Goal: Task Accomplishment & Management: Use online tool/utility

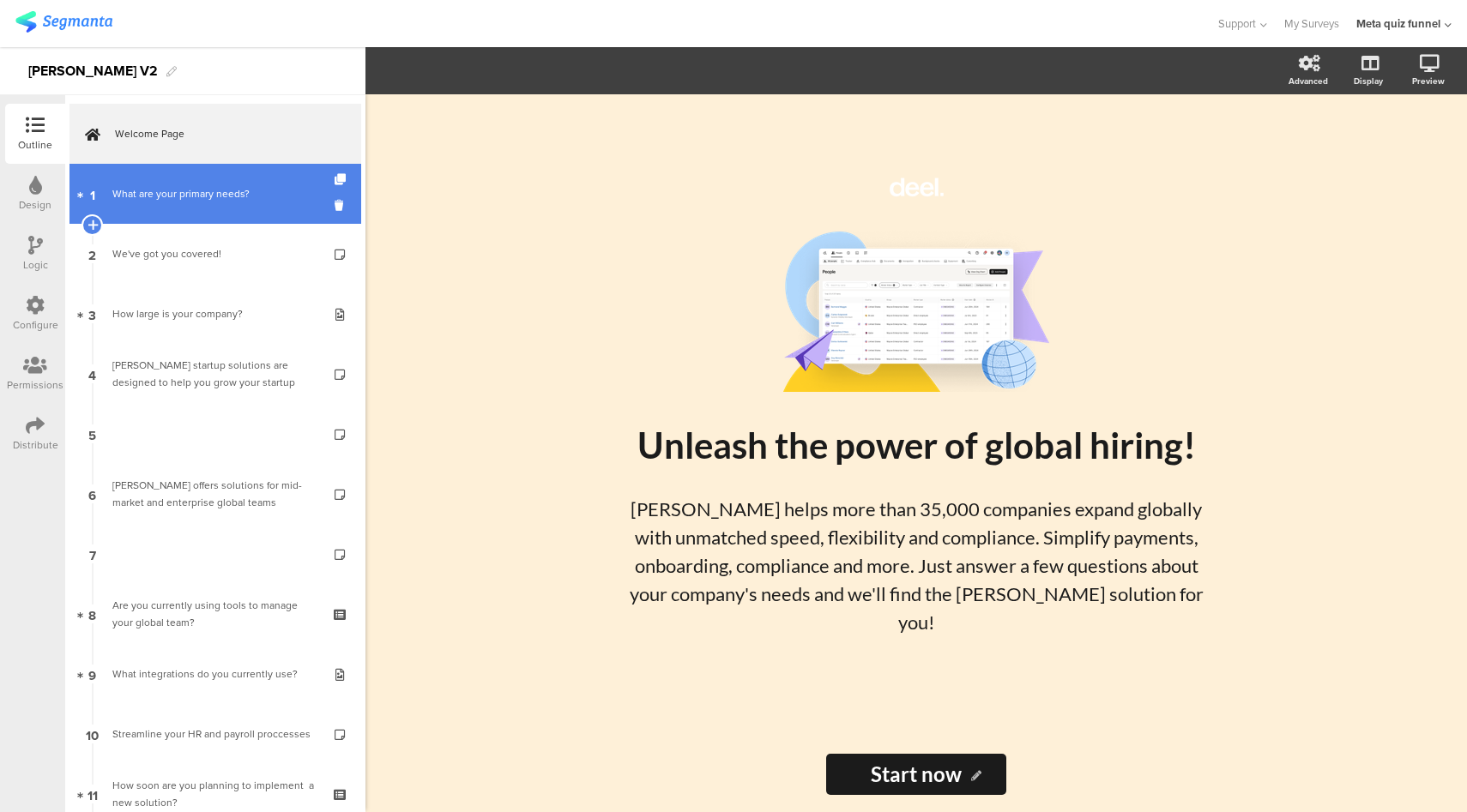
click at [253, 193] on div "What are your primary needs?" at bounding box center [214, 194] width 205 height 18
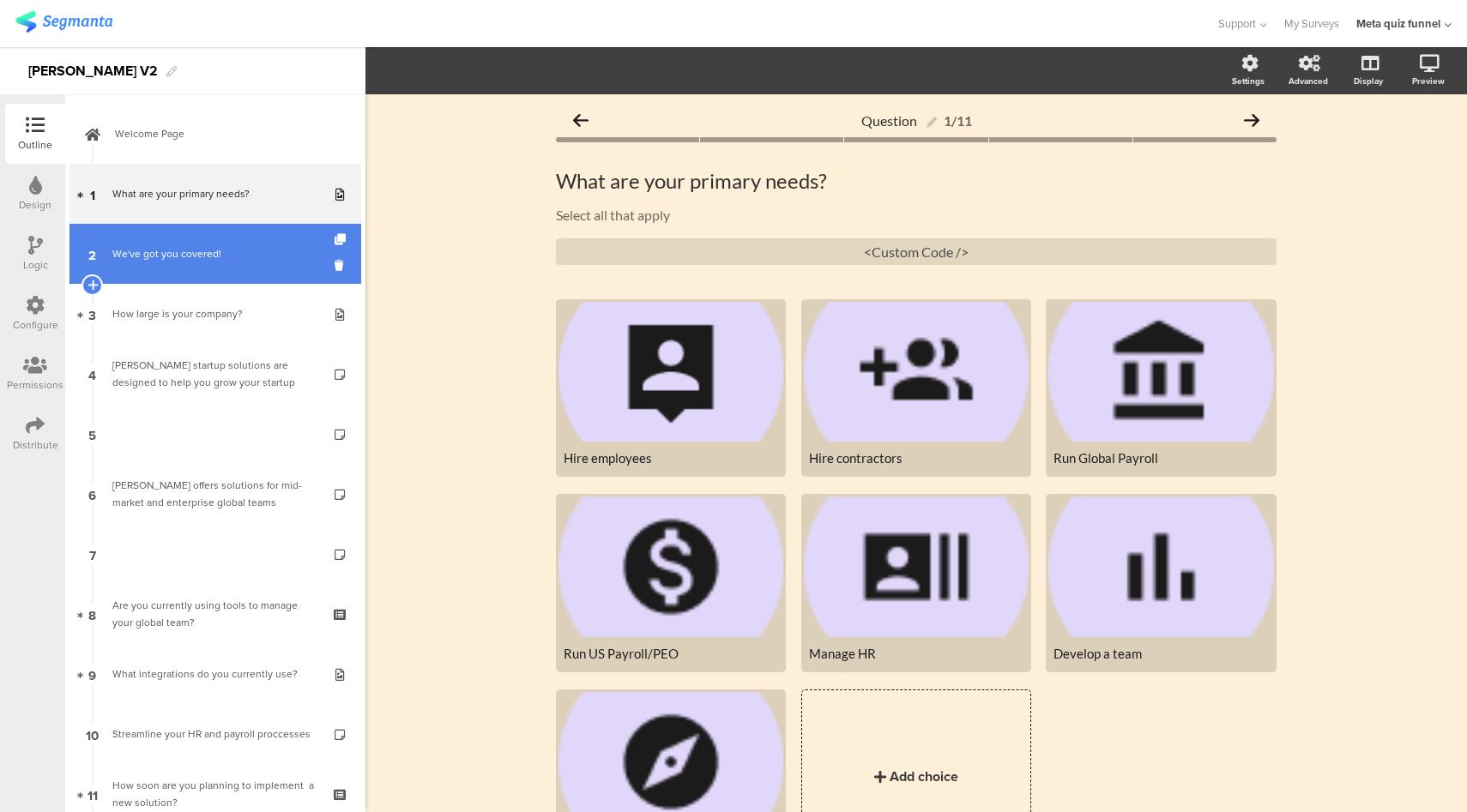
click at [193, 276] on link "2 We've got you covered!" at bounding box center [214, 254] width 291 height 60
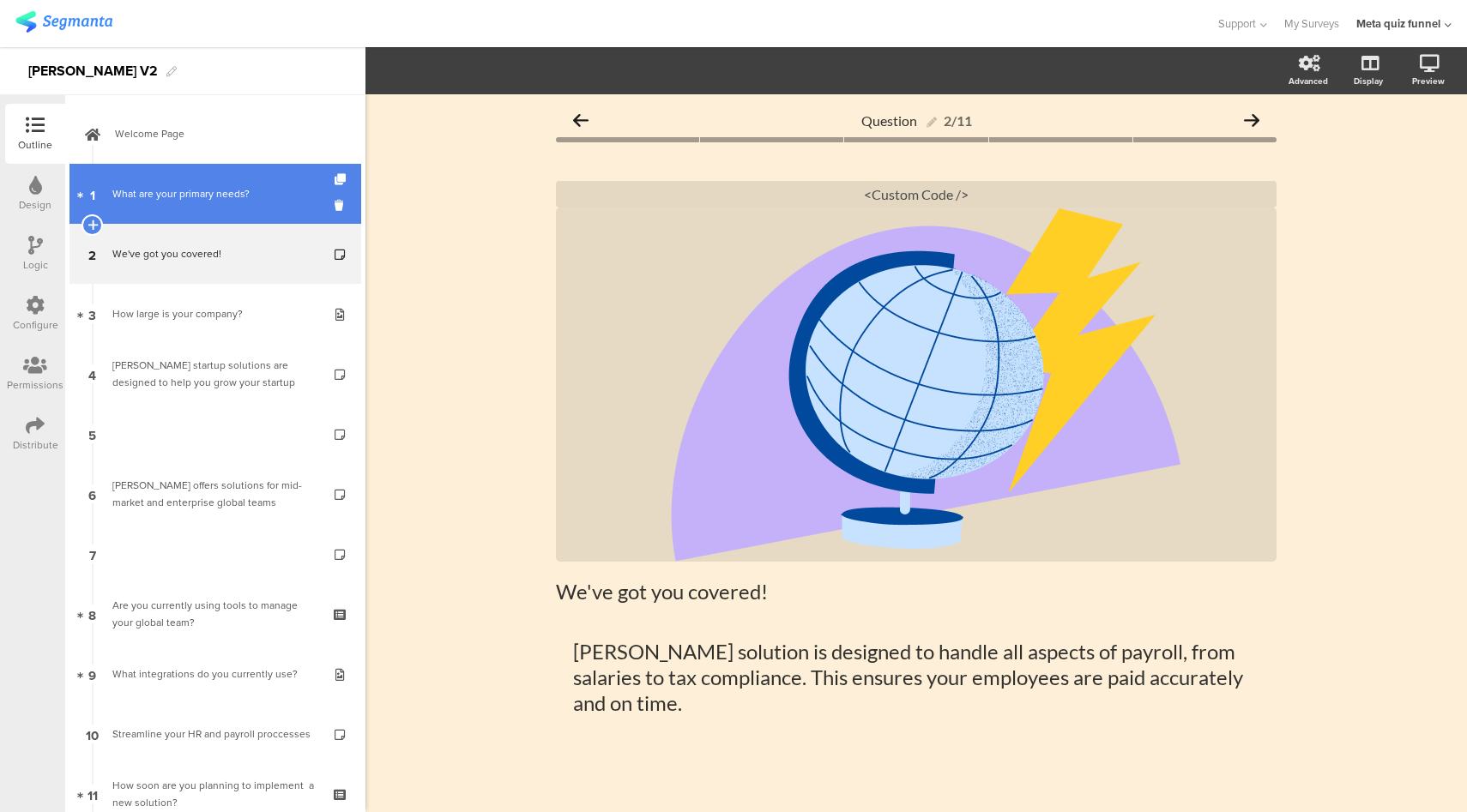
click at [226, 198] on div "What are your primary needs?" at bounding box center [214, 194] width 205 height 18
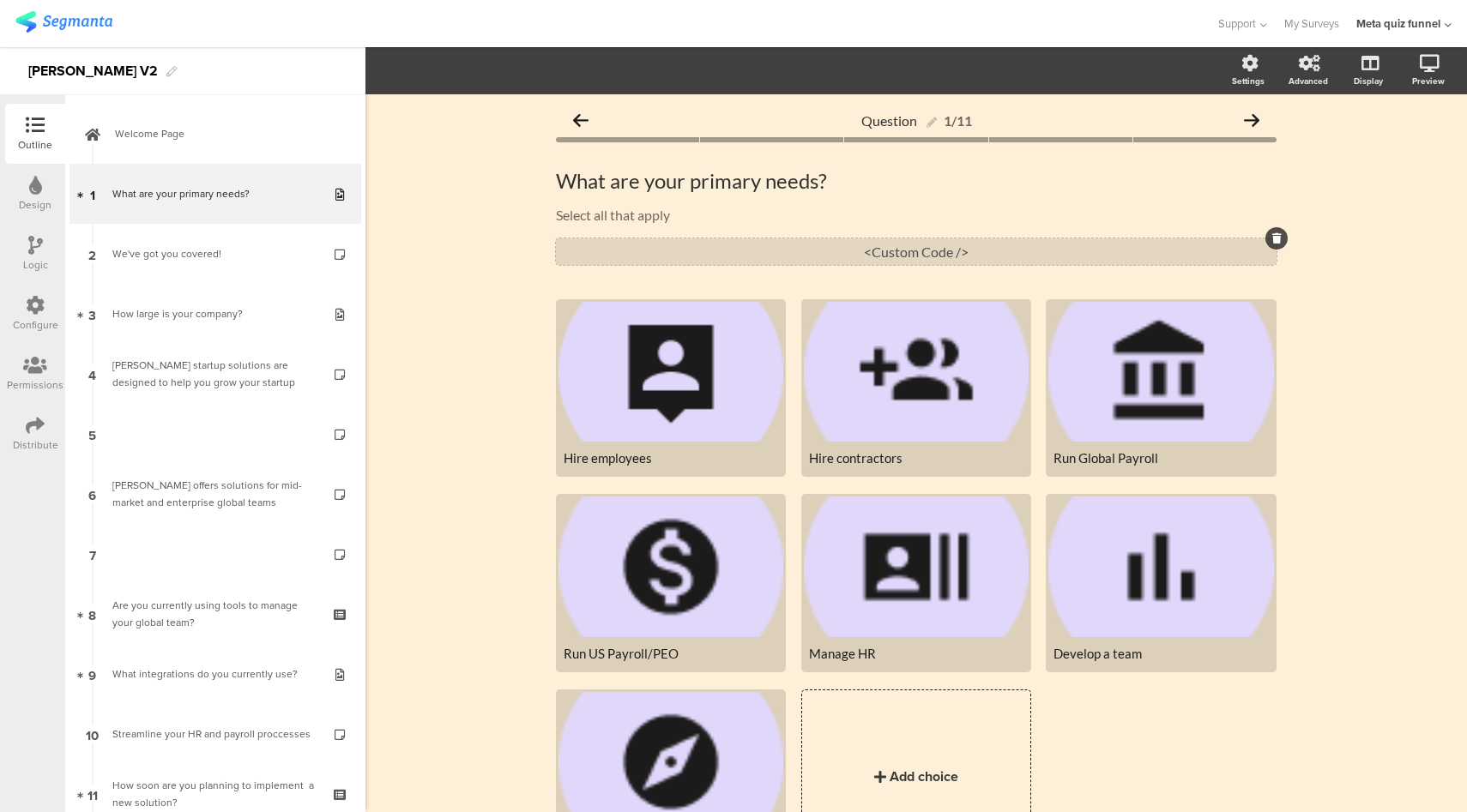
click at [910, 258] on div "<Custom Code />" at bounding box center [916, 251] width 720 height 26
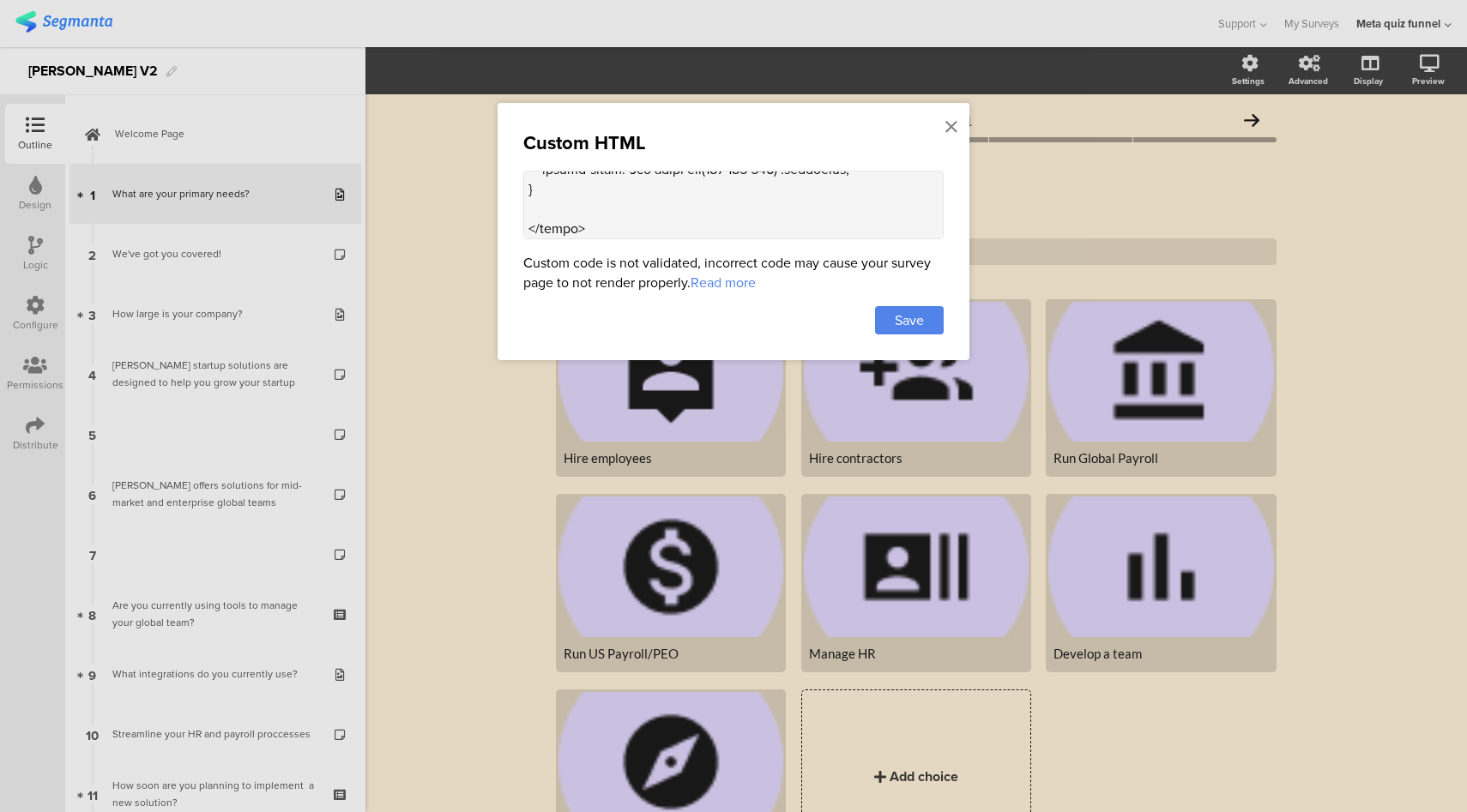
scroll to position [1832, 0]
click at [726, 203] on textarea at bounding box center [734, 205] width 420 height 68
click at [1383, 232] on div at bounding box center [734, 406] width 1467 height 812
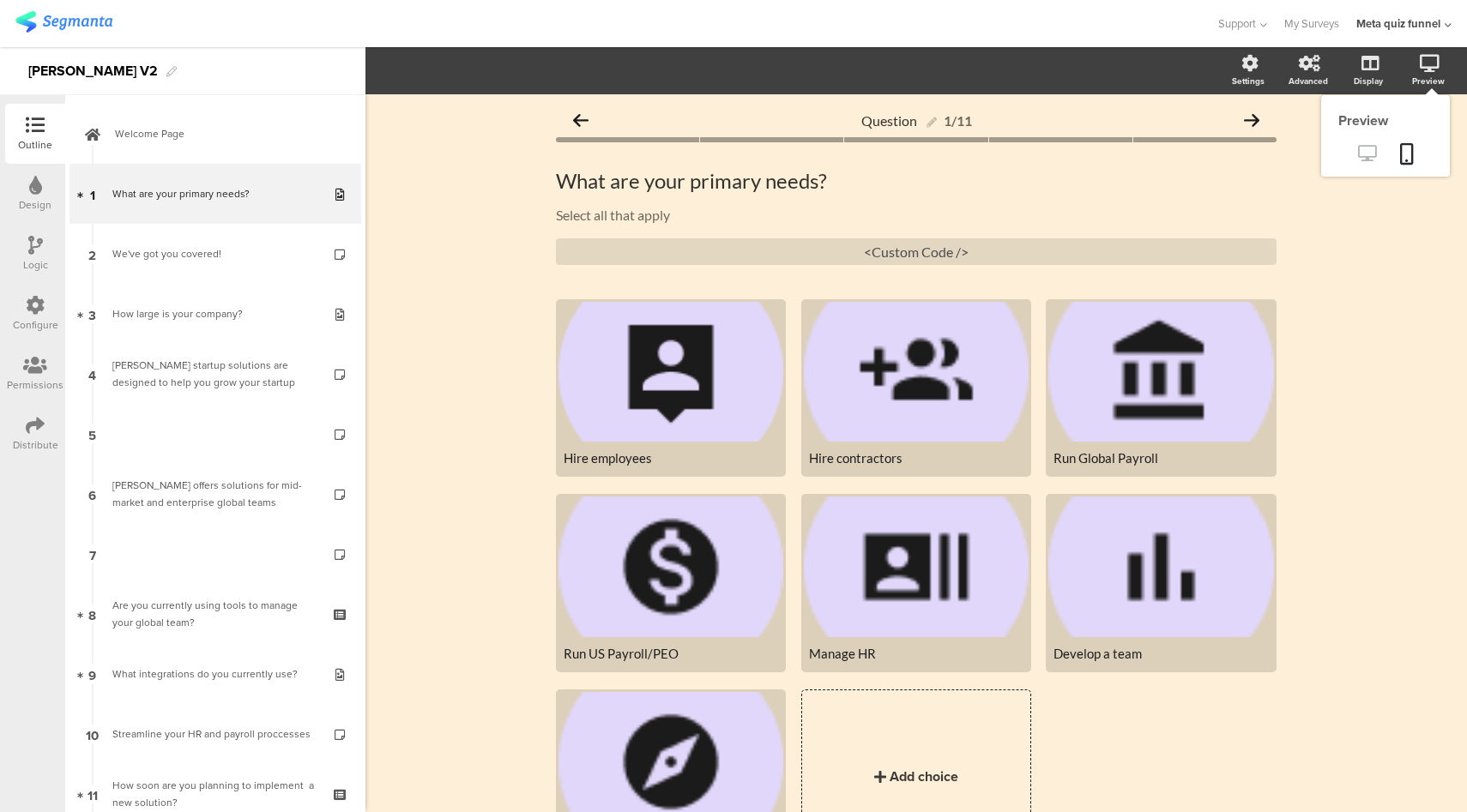
click at [1358, 158] on icon at bounding box center [1366, 153] width 18 height 17
click at [761, 126] on div "Question 1/11" at bounding box center [916, 120] width 720 height 34
click at [402, 71] on span "Layout" at bounding box center [397, 71] width 41 height 20
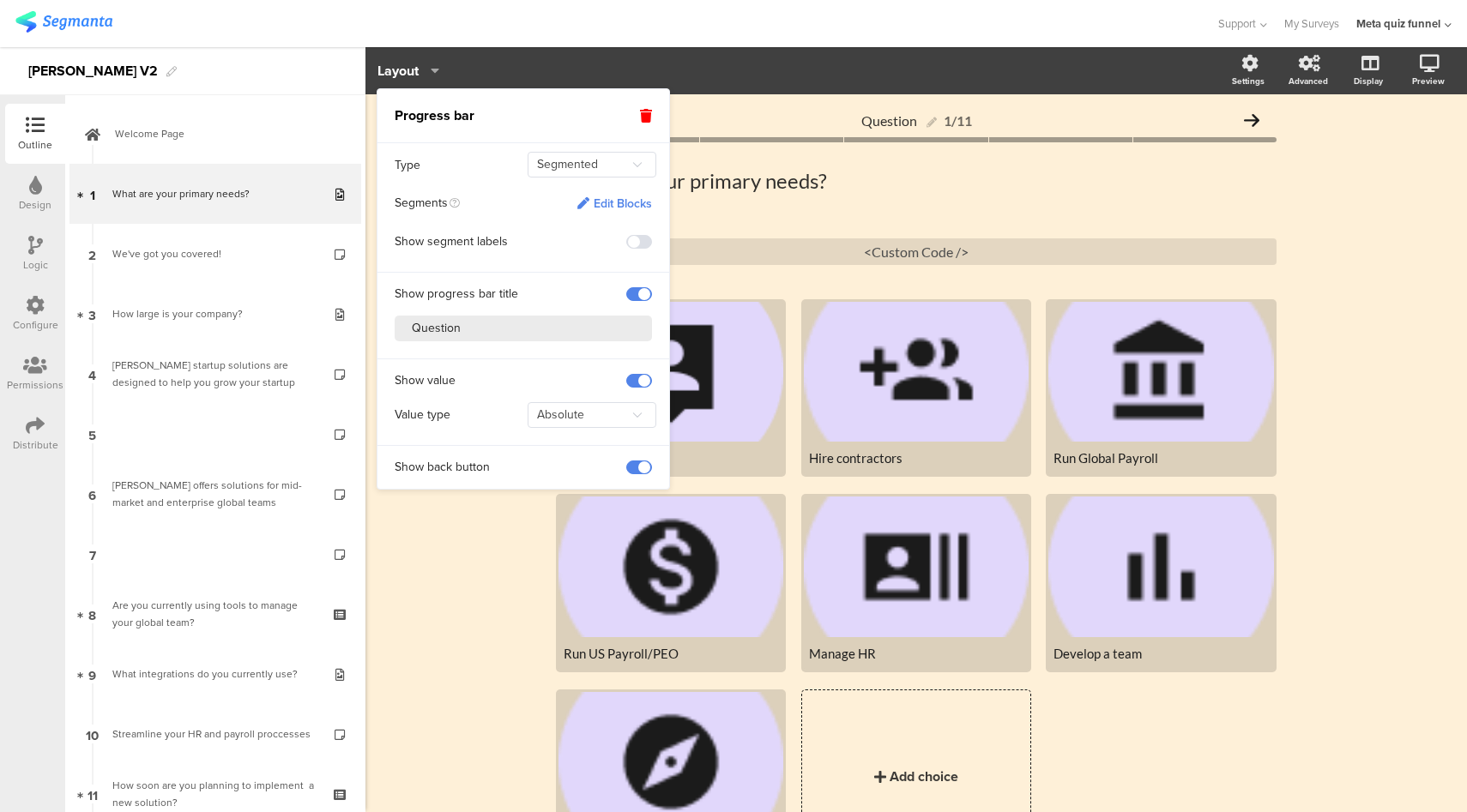
click at [32, 321] on div "Configure" at bounding box center [36, 326] width 46 height 16
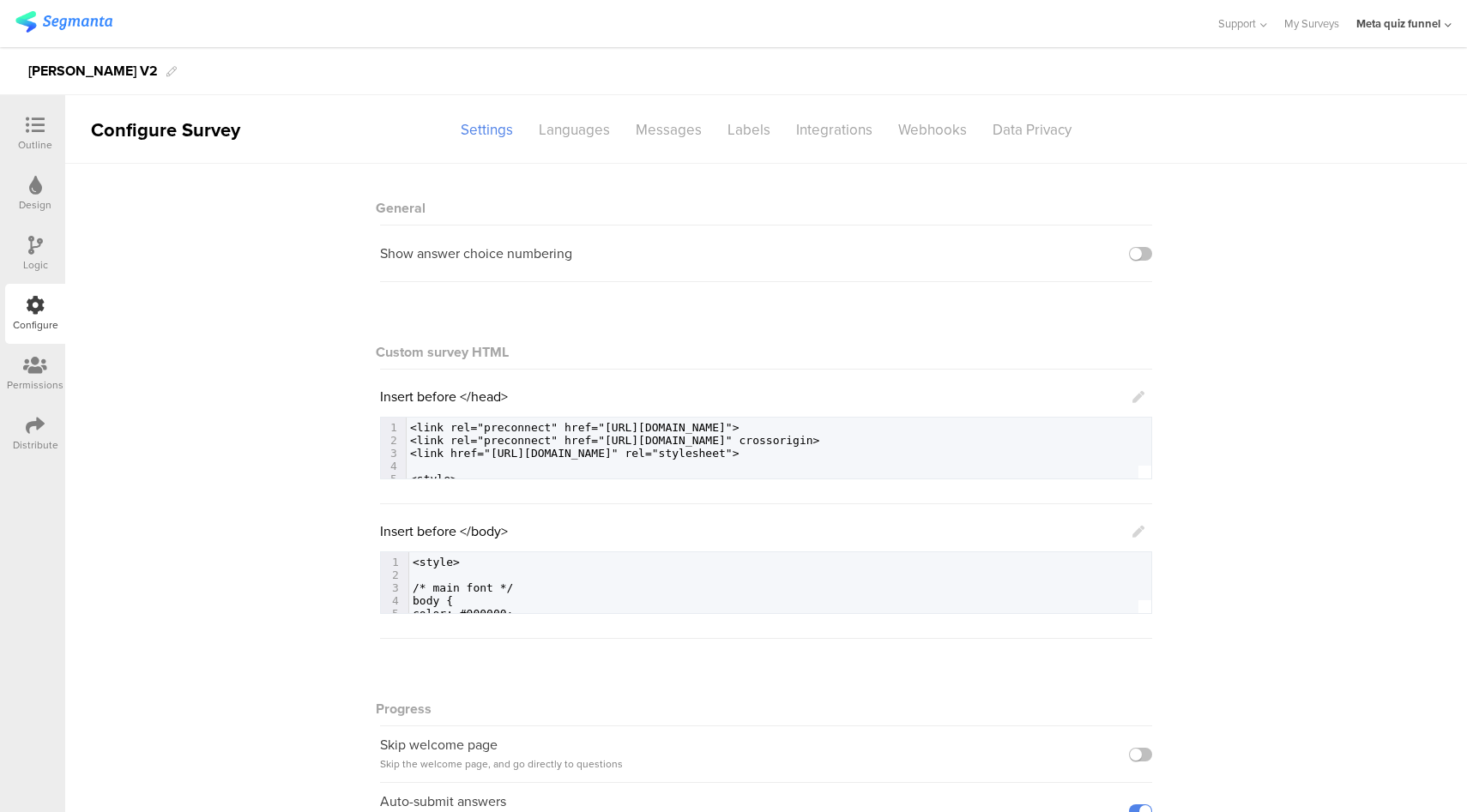
click at [1133, 528] on icon at bounding box center [1139, 532] width 12 height 12
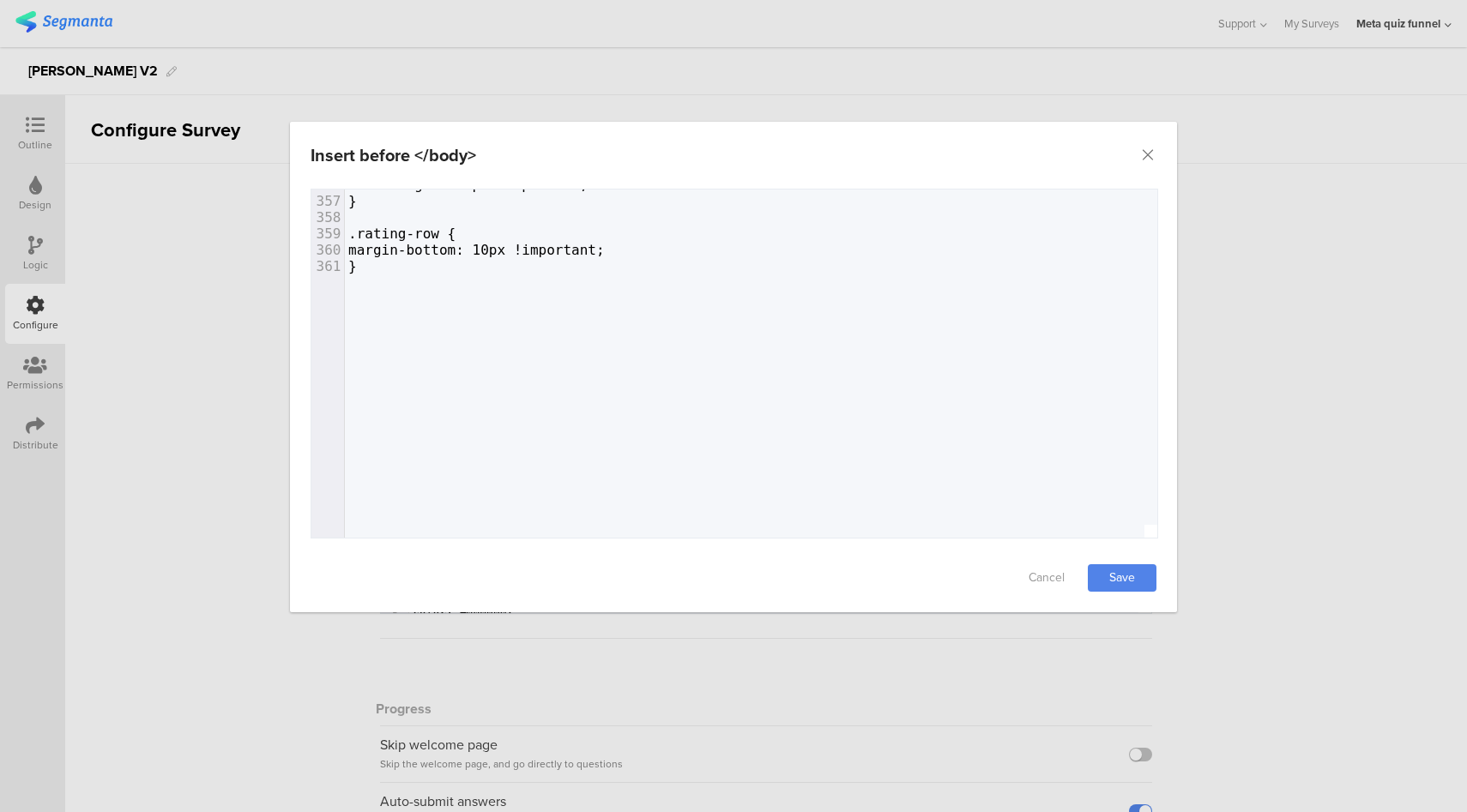
scroll to position [6372, 0]
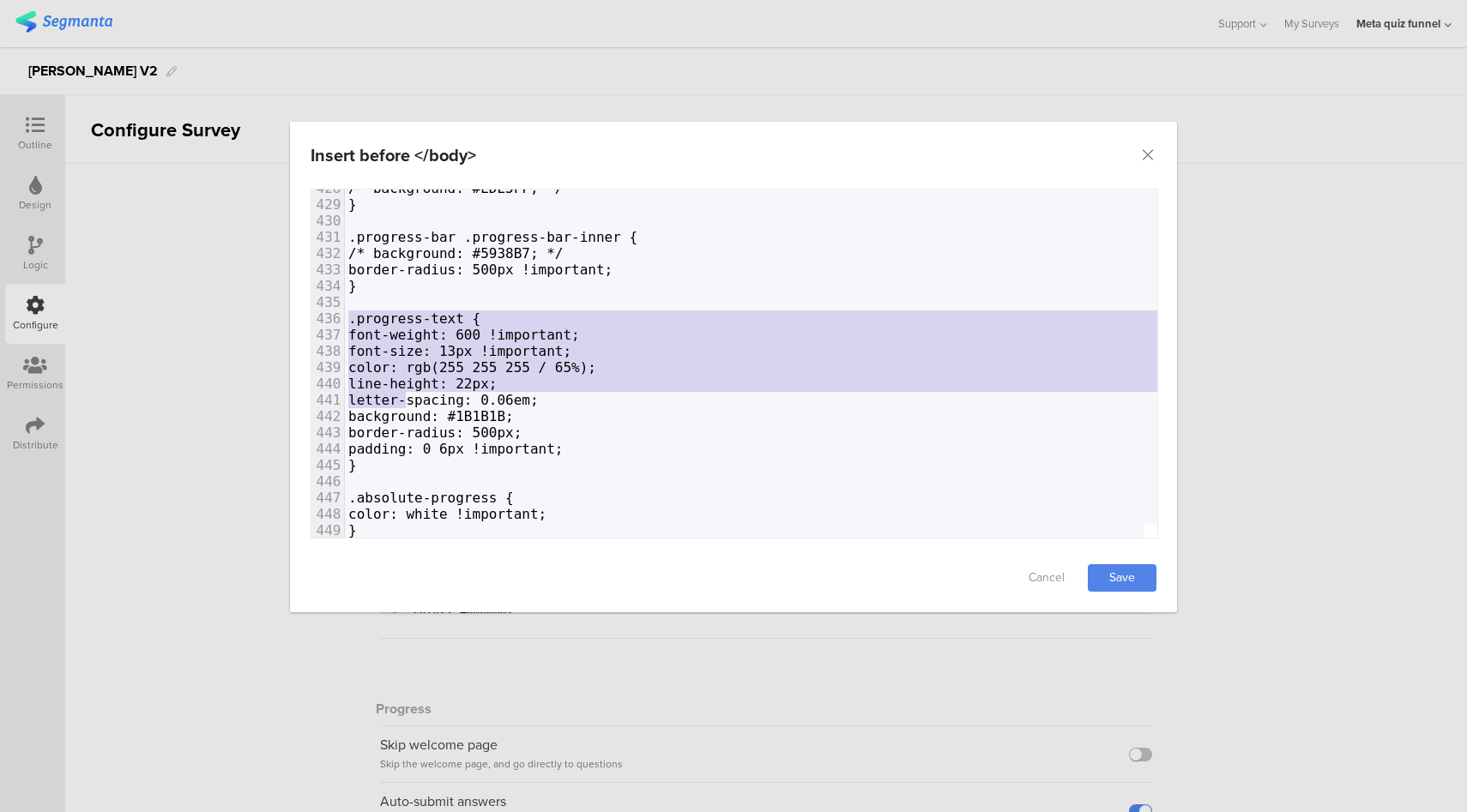
type textarea ".progress-text { font-weight: 600 !important; font-size: 13px !important; color…"
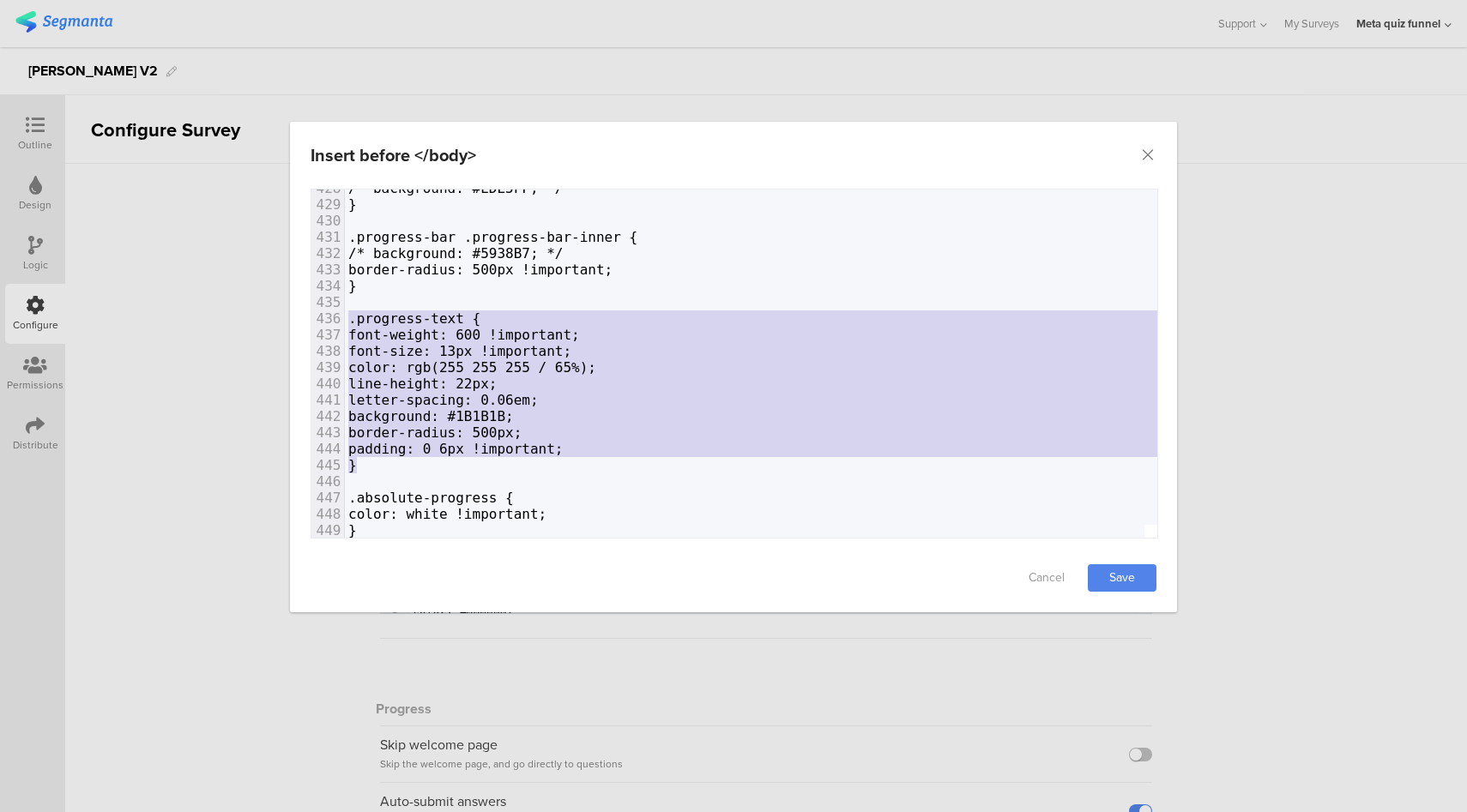
drag, startPoint x: 349, startPoint y: 318, endPoint x: 403, endPoint y: 471, distance: 162.2
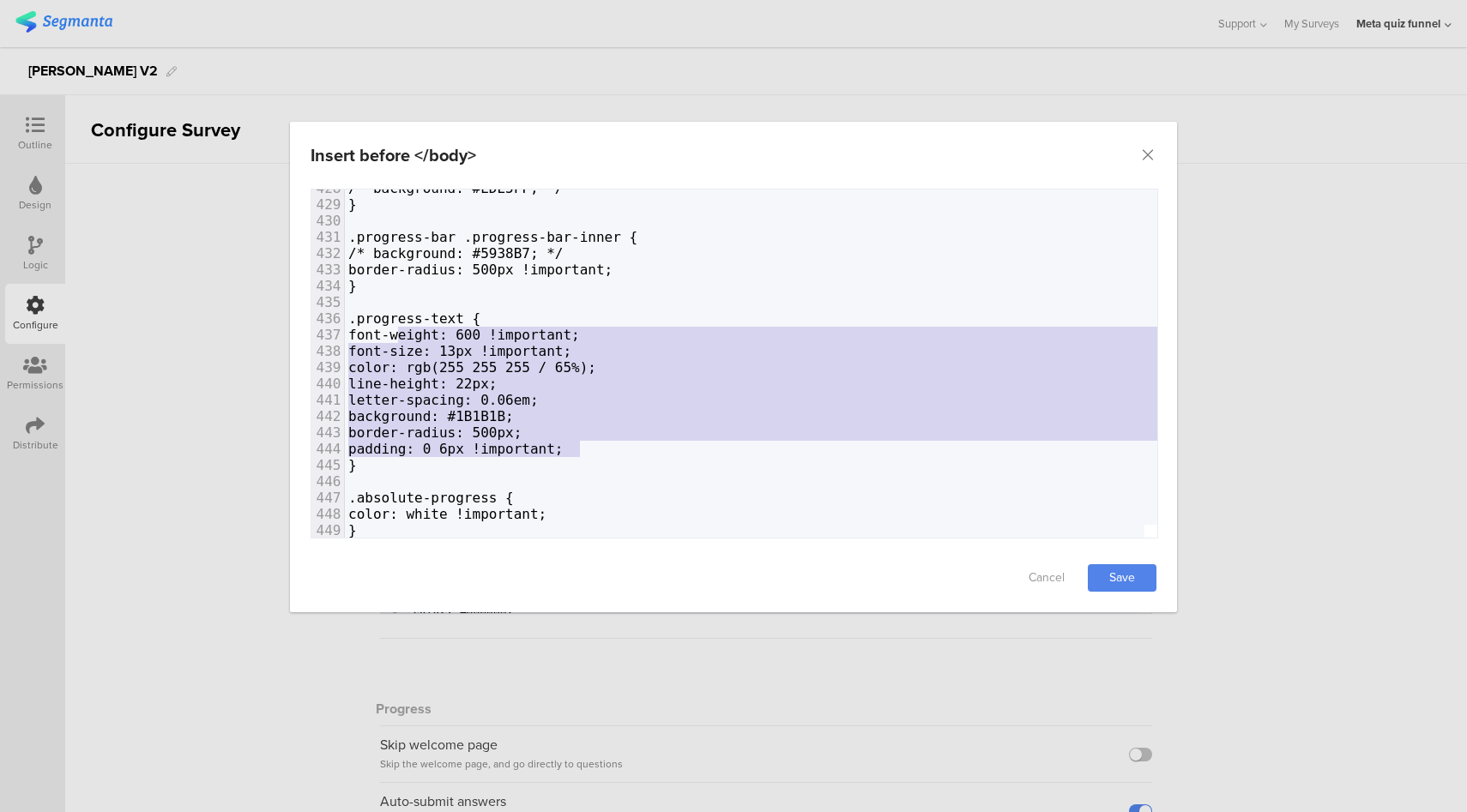
type textarea "font-weight: 600 !important; font-size: 13px !important; color: rgb(255 255 255…"
drag, startPoint x: 566, startPoint y: 441, endPoint x: 365, endPoint y: 335, distance: 227.2
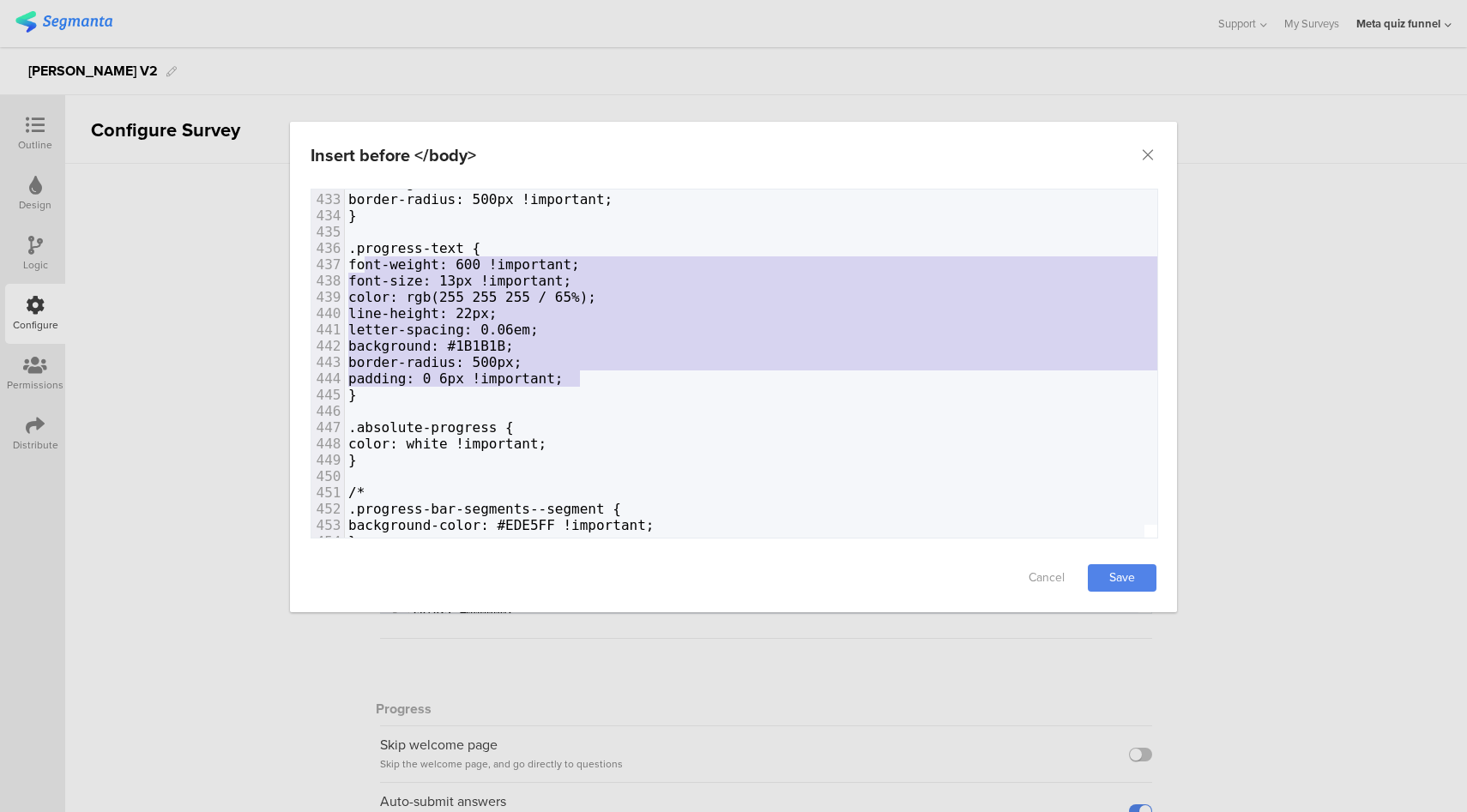
scroll to position [7052, 0]
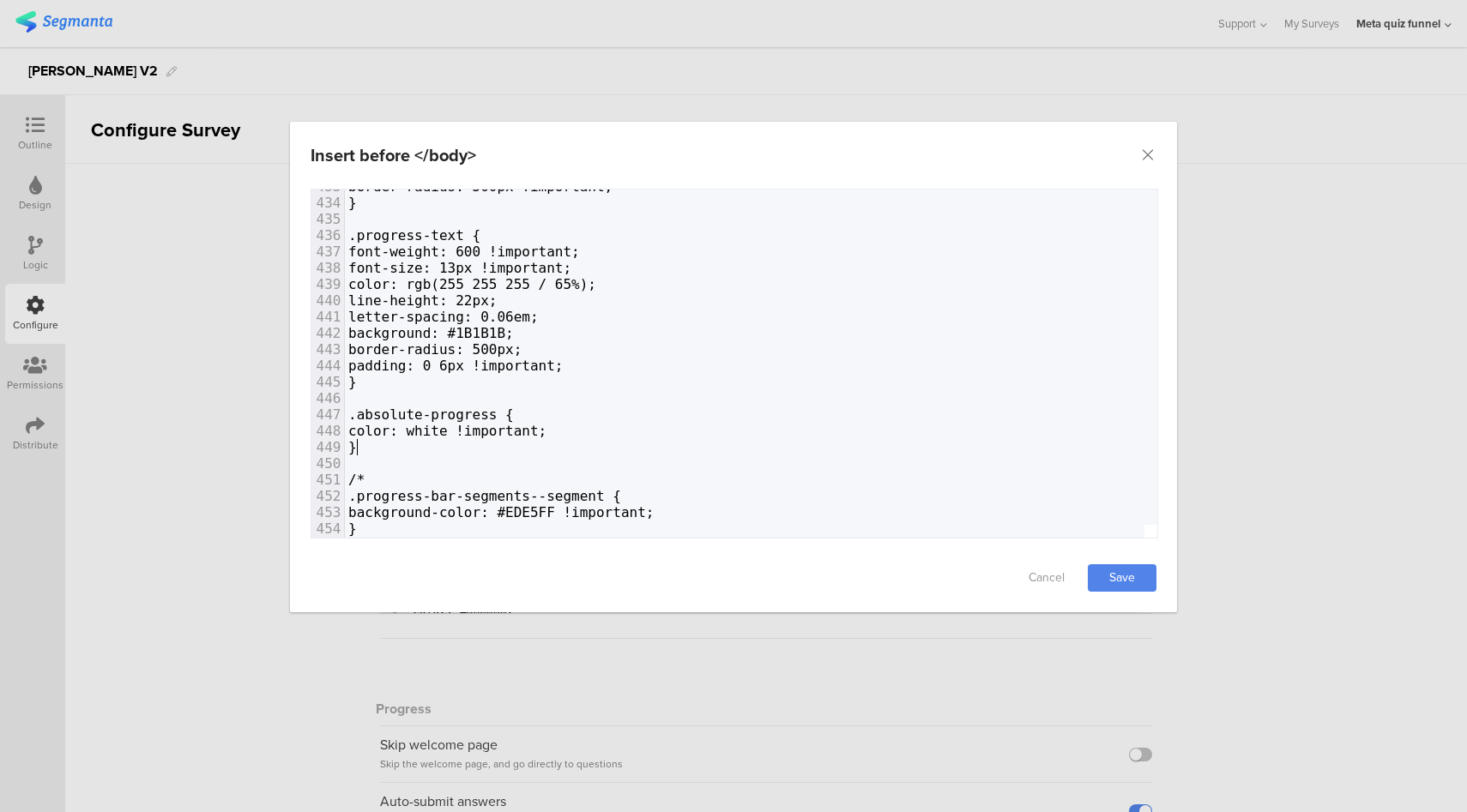
type textarea ".absolute-progress { color: white !important; }"
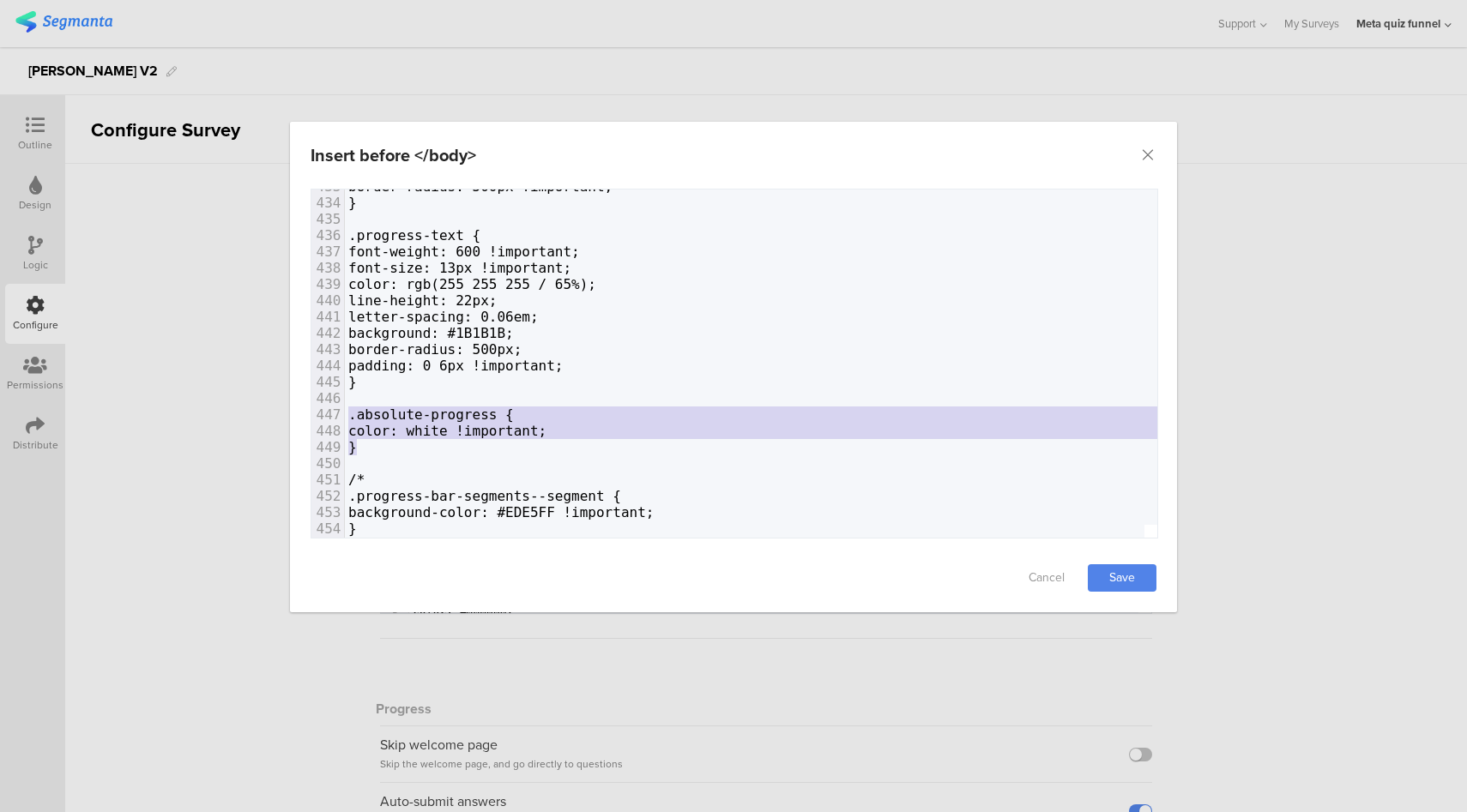
drag, startPoint x: 369, startPoint y: 447, endPoint x: 346, endPoint y: 410, distance: 43.6
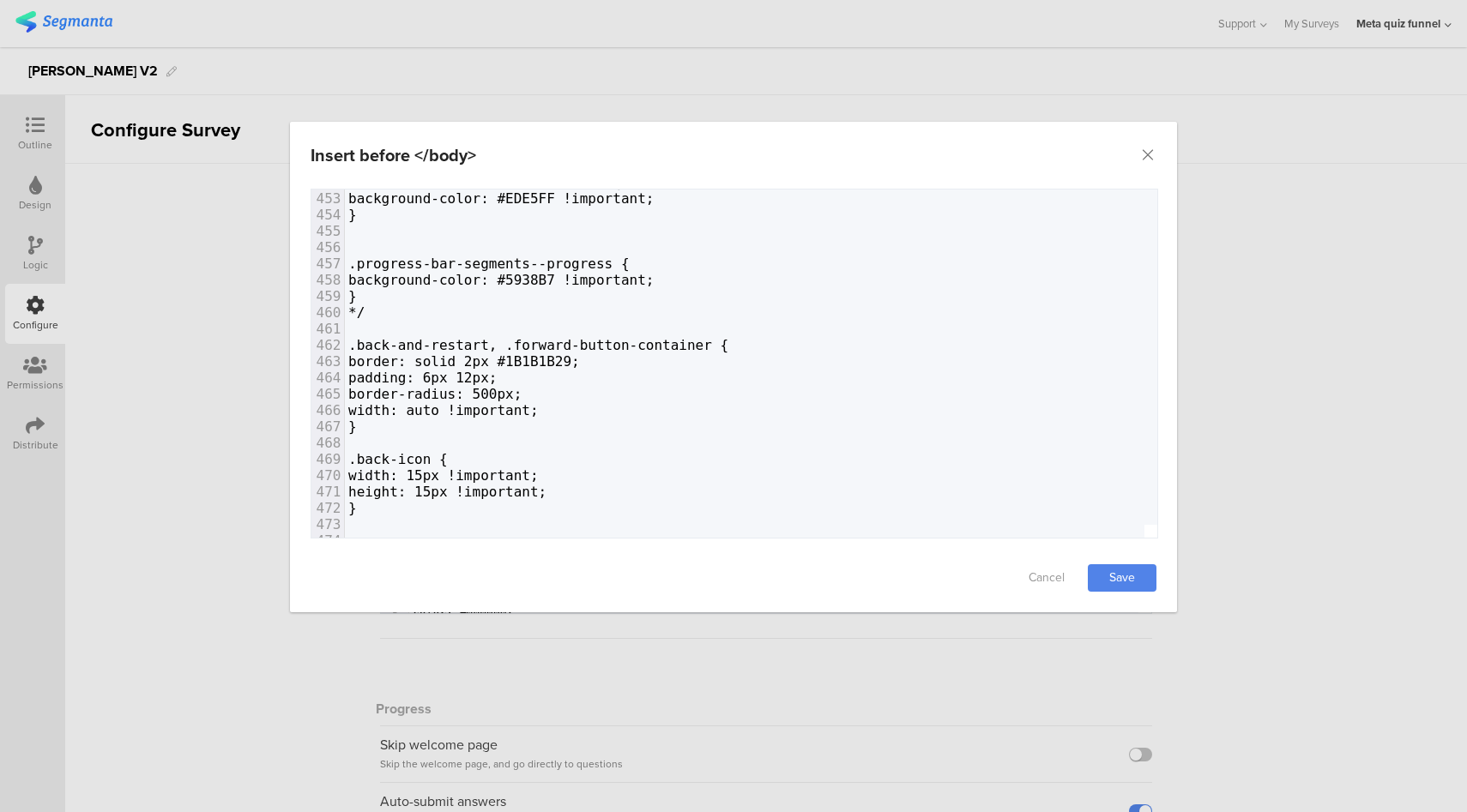
scroll to position [7368, 0]
click at [1147, 151] on icon "Close" at bounding box center [1148, 156] width 18 height 18
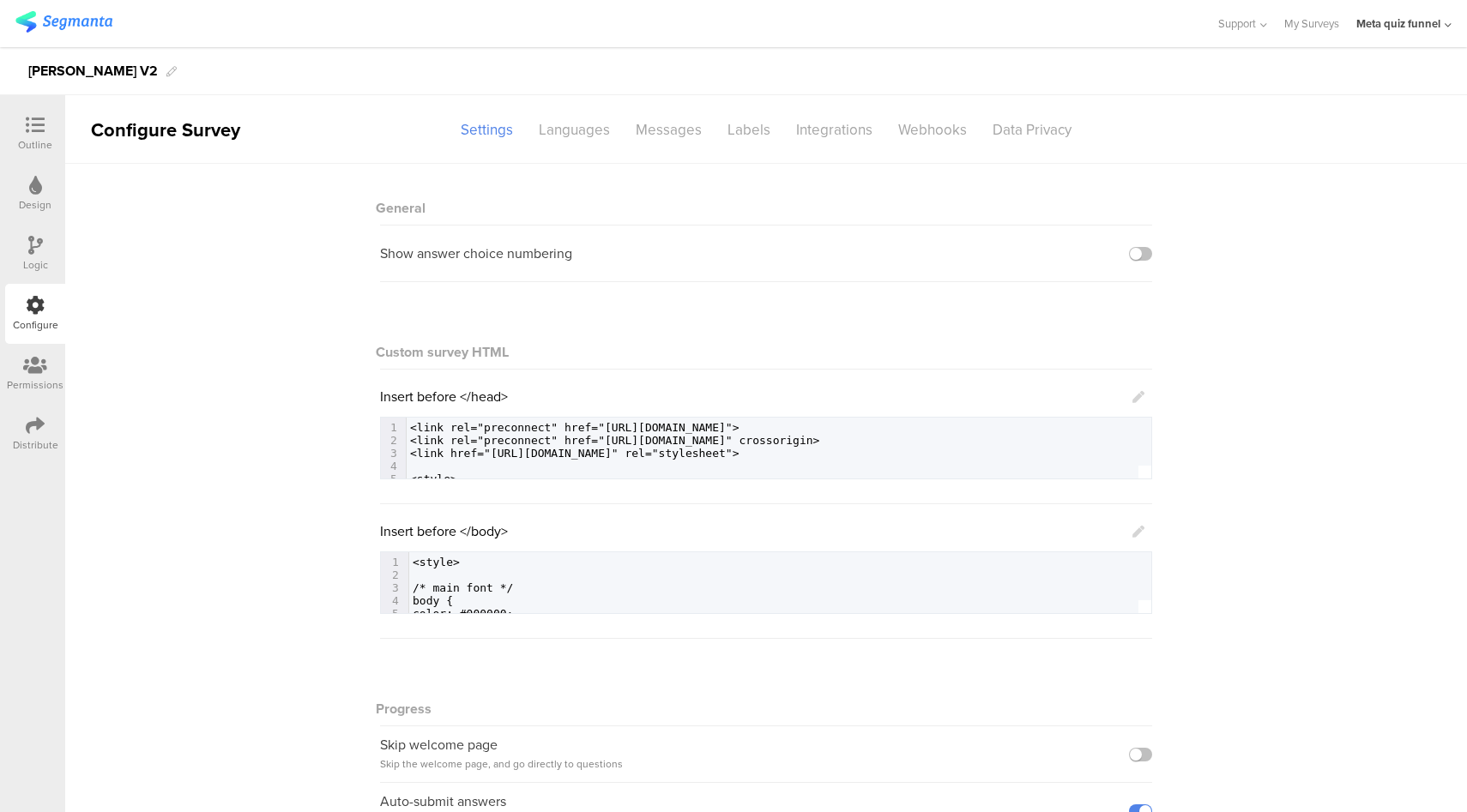
click at [27, 122] on icon at bounding box center [35, 125] width 19 height 19
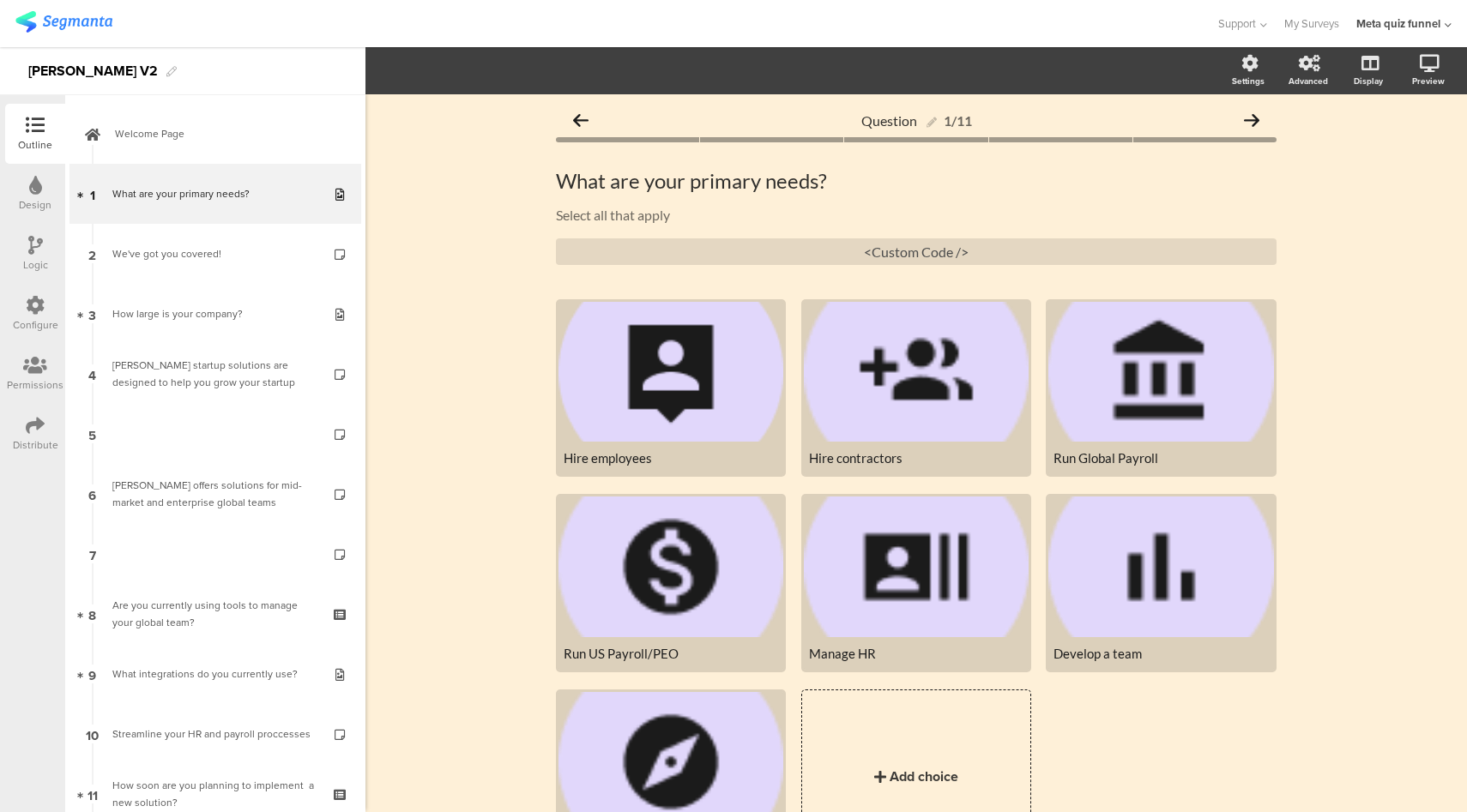
click at [27, 302] on icon at bounding box center [35, 305] width 19 height 19
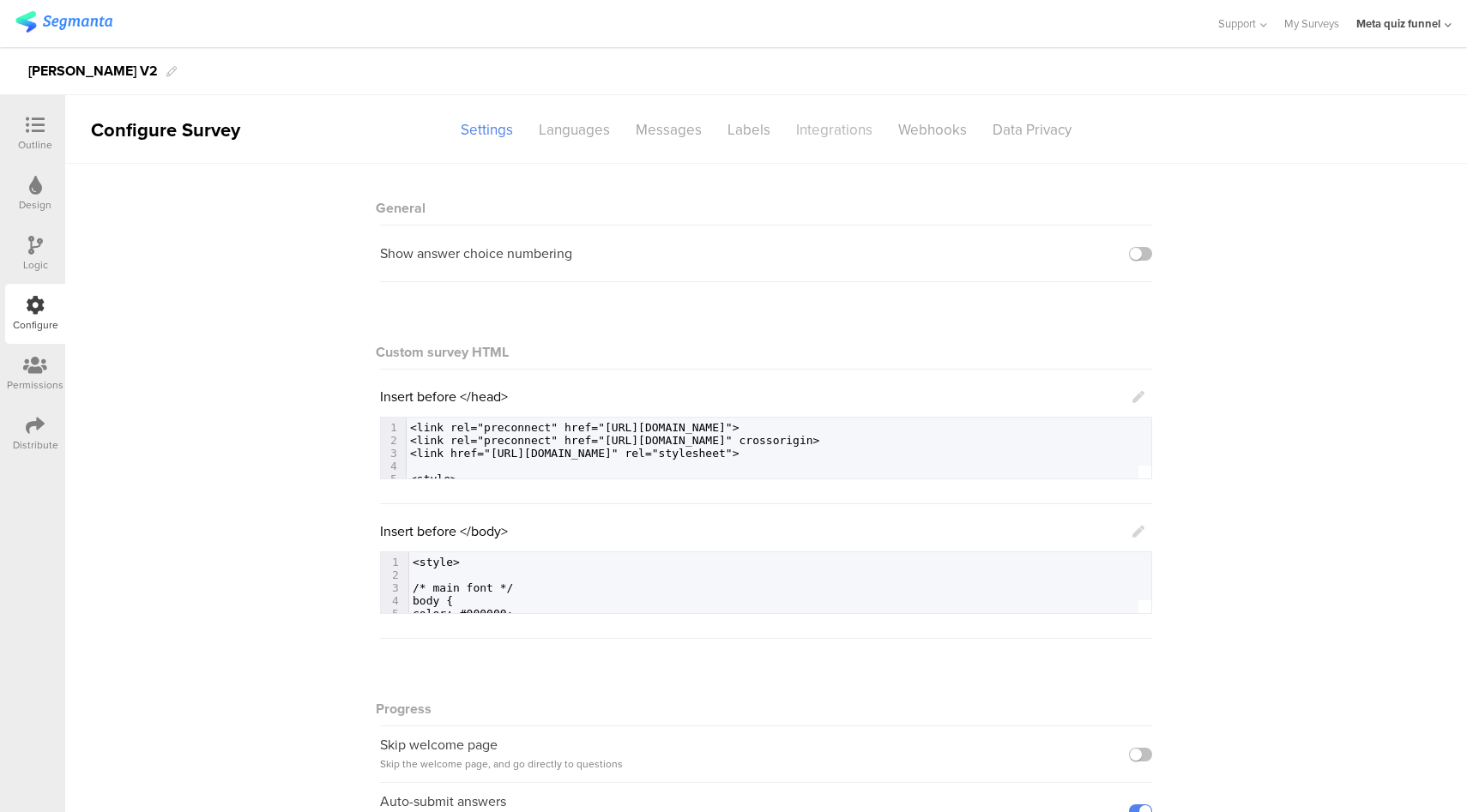
click at [859, 130] on div "Integrations" at bounding box center [834, 130] width 102 height 30
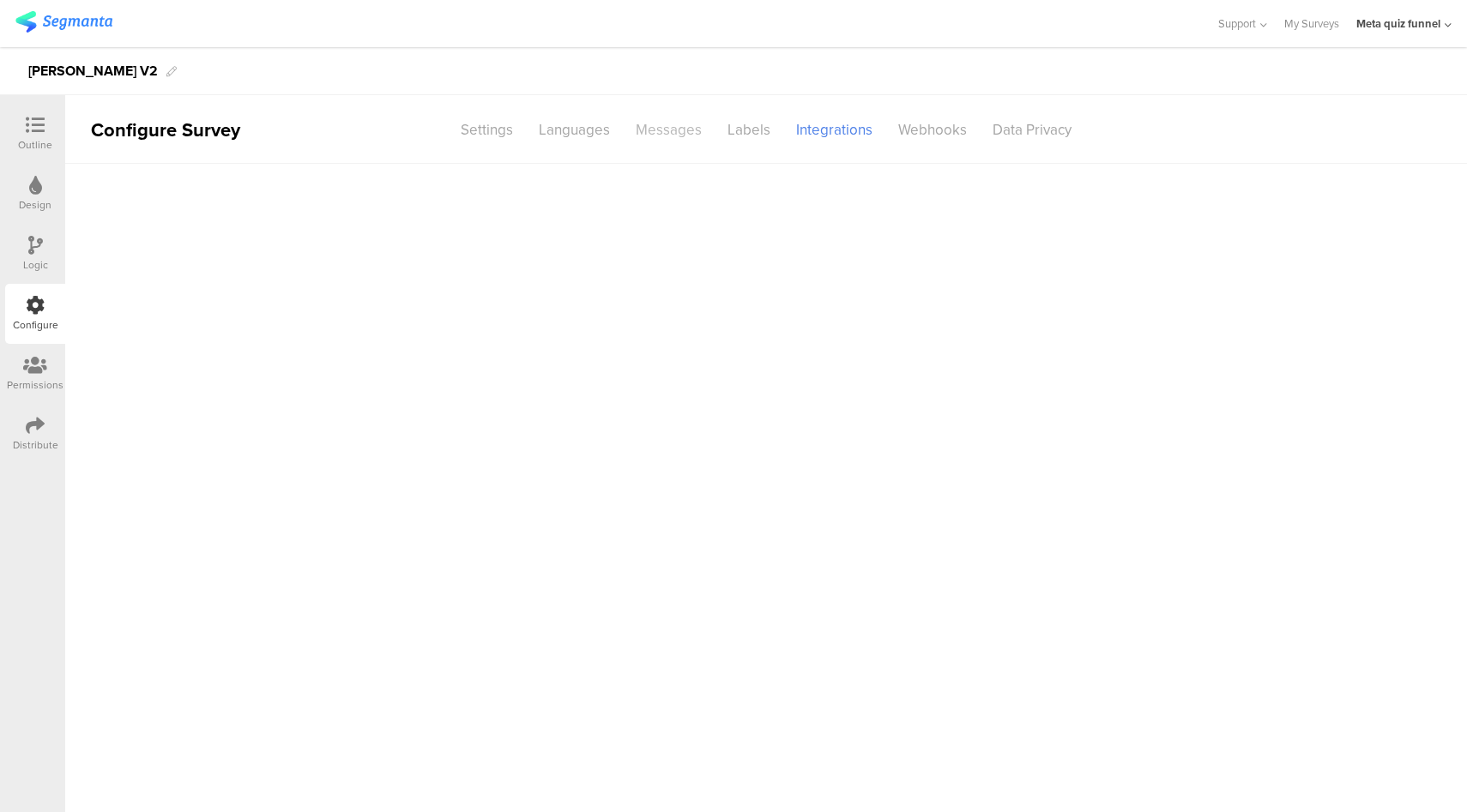
click at [708, 135] on div "Messages" at bounding box center [668, 130] width 92 height 30
click at [731, 125] on div "Labels" at bounding box center [748, 130] width 68 height 30
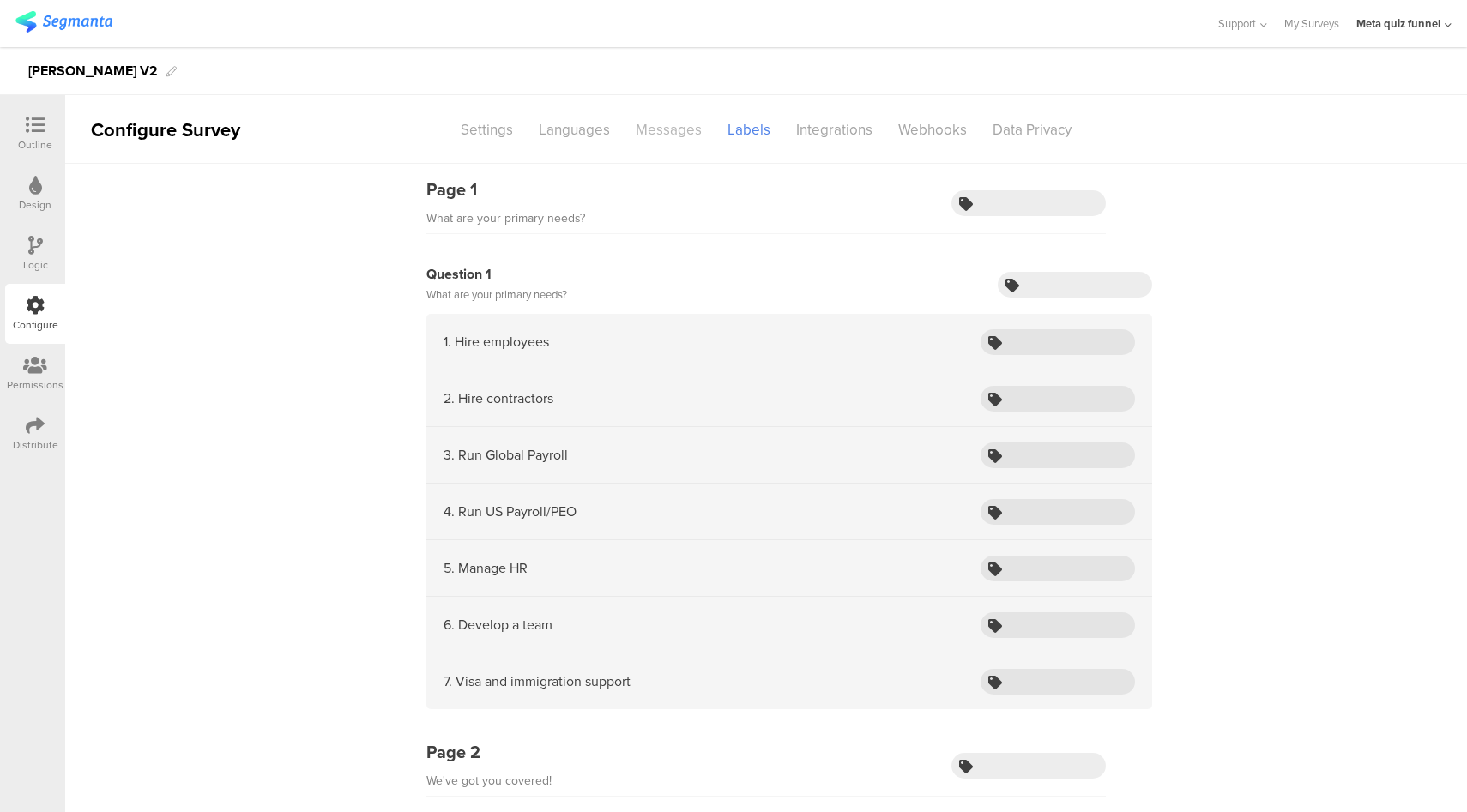
click at [651, 136] on div "Messages" at bounding box center [668, 130] width 92 height 30
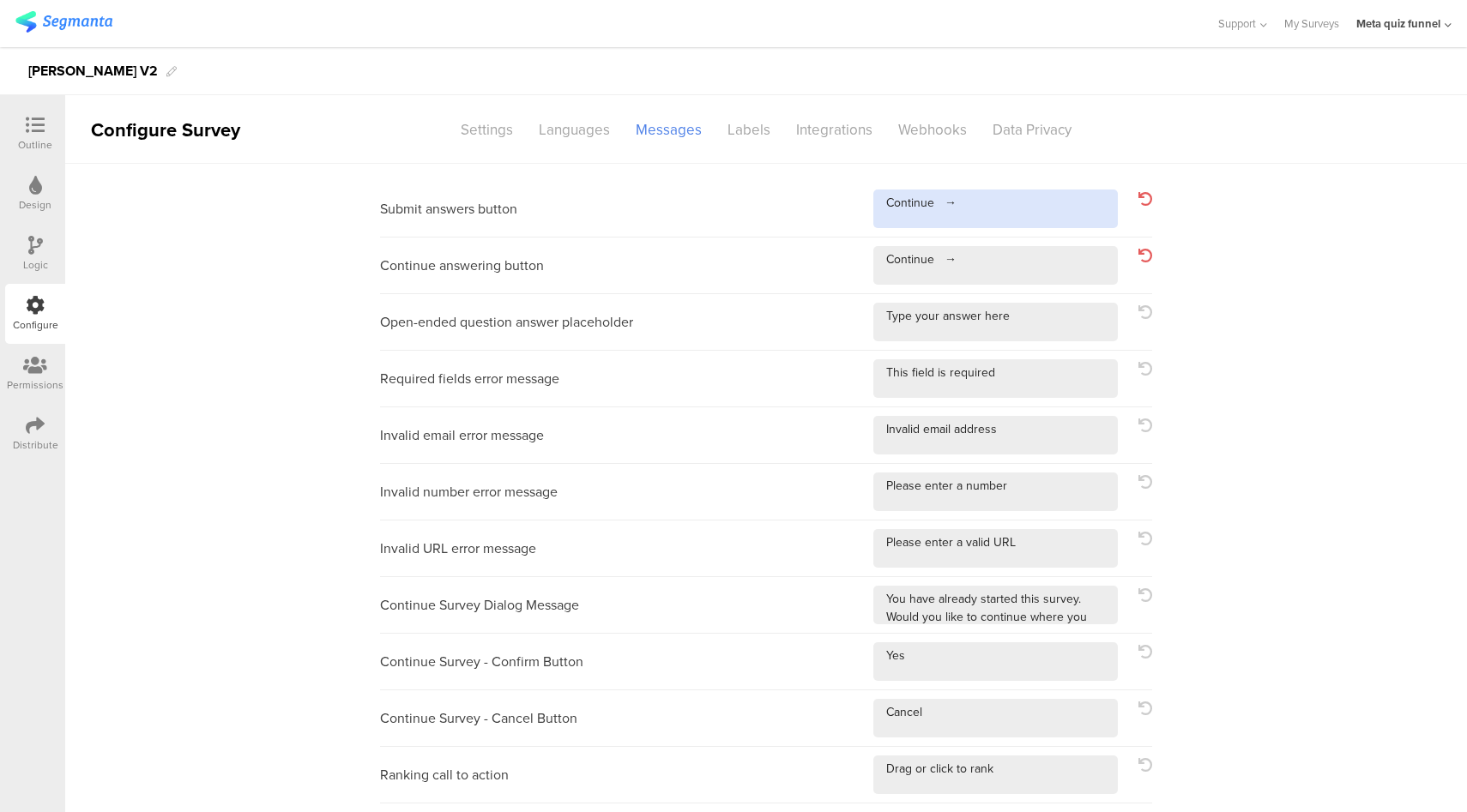
drag, startPoint x: 979, startPoint y: 203, endPoint x: 937, endPoint y: 202, distance: 42.0
click at [937, 202] on textarea at bounding box center [995, 209] width 244 height 38
click at [22, 139] on div "Outline" at bounding box center [35, 145] width 34 height 16
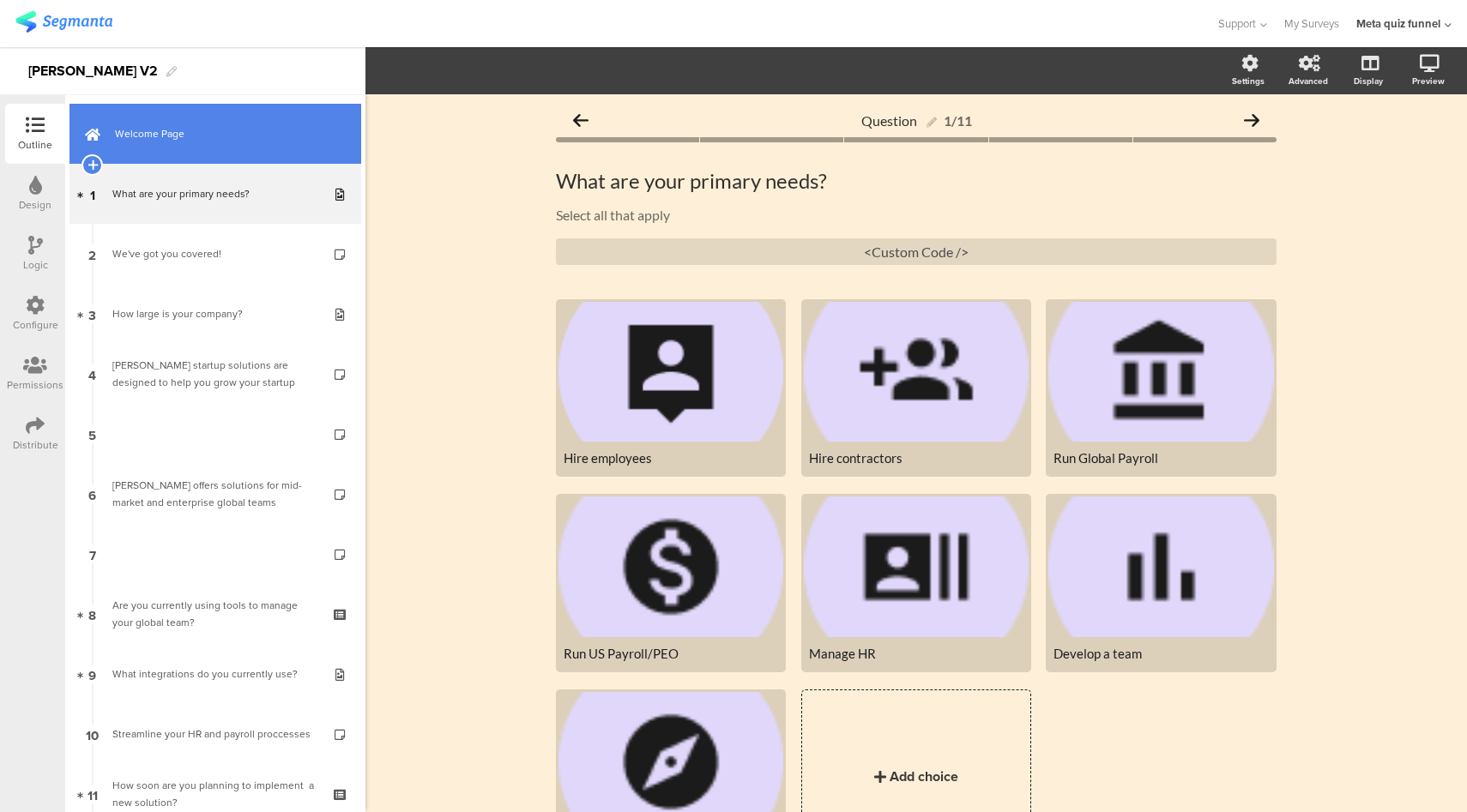
click at [150, 131] on span "Welcome Page" at bounding box center [224, 134] width 220 height 18
